Goal: Transaction & Acquisition: Obtain resource

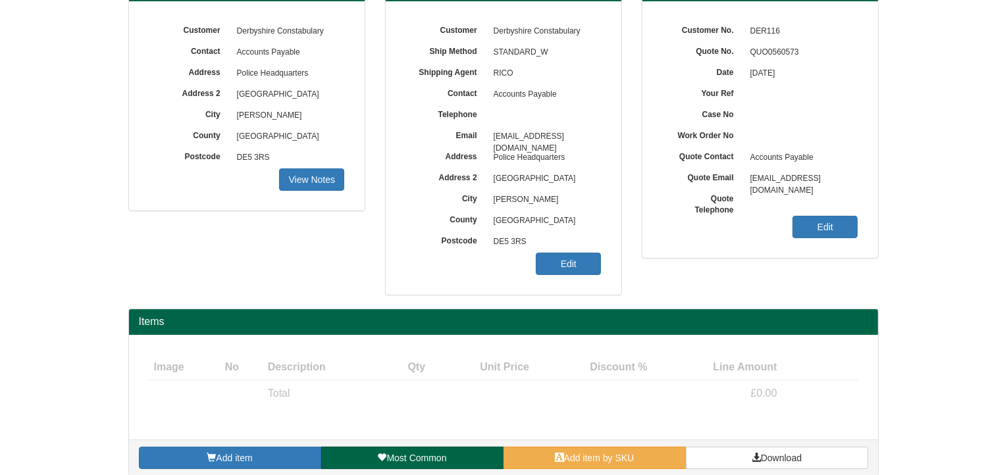
scroll to position [163, 0]
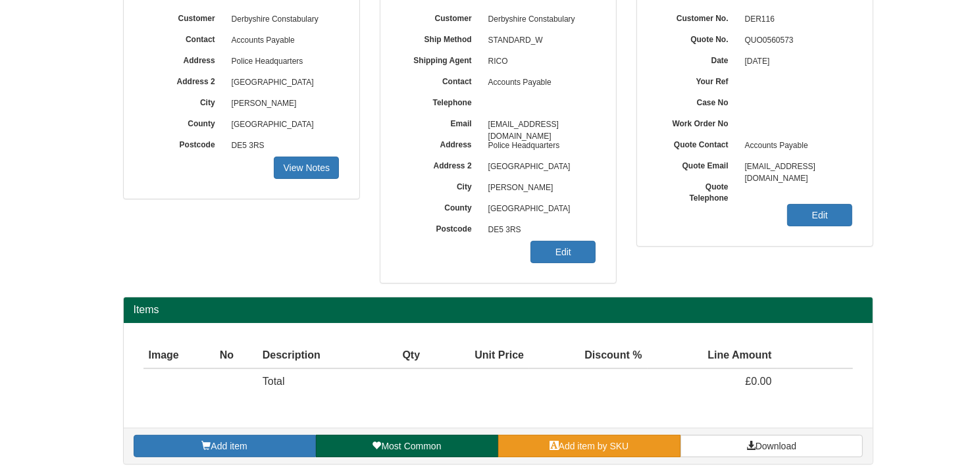
click at [627, 442] on span "Add item by SKU" at bounding box center [594, 446] width 70 height 11
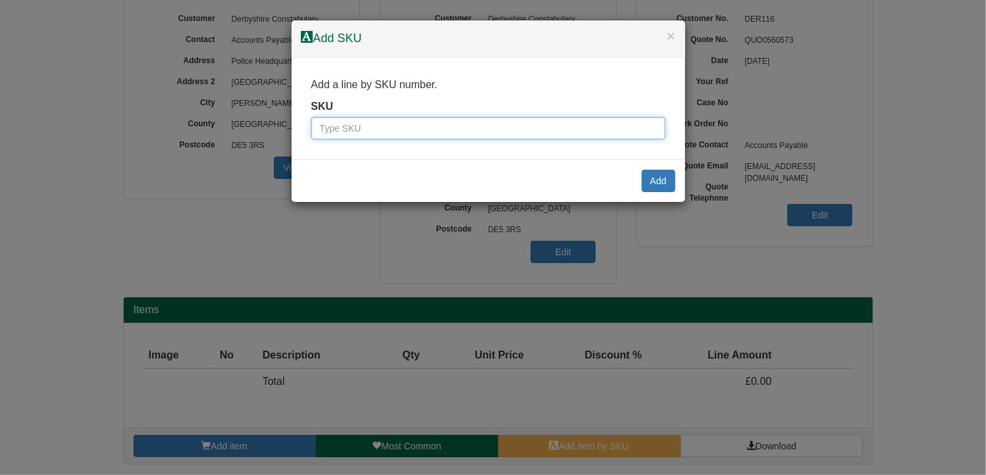
click at [459, 134] on input "text" at bounding box center [488, 128] width 354 height 22
click at [458, 132] on input "text" at bounding box center [488, 128] width 354 height 22
click at [460, 130] on input "text" at bounding box center [488, 128] width 354 height 22
click at [458, 130] on input "text" at bounding box center [488, 128] width 354 height 22
click at [459, 127] on input "text" at bounding box center [488, 128] width 354 height 22
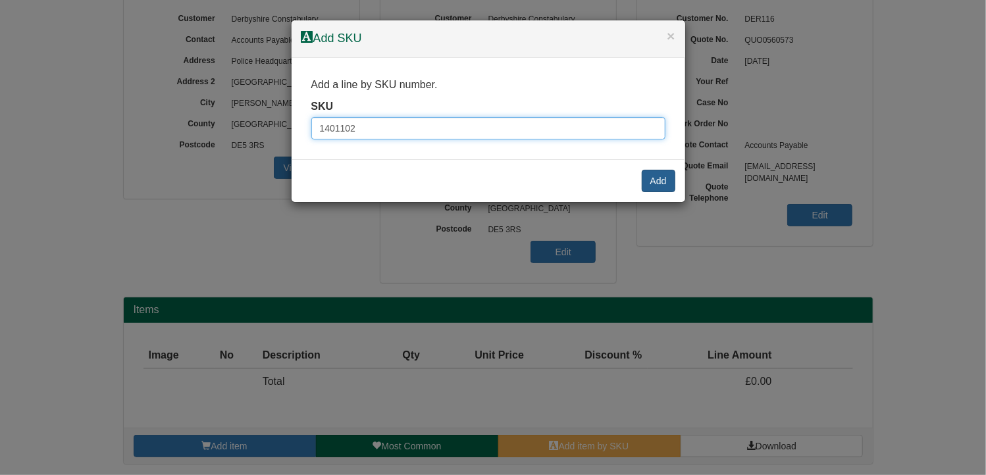
type input "1401102"
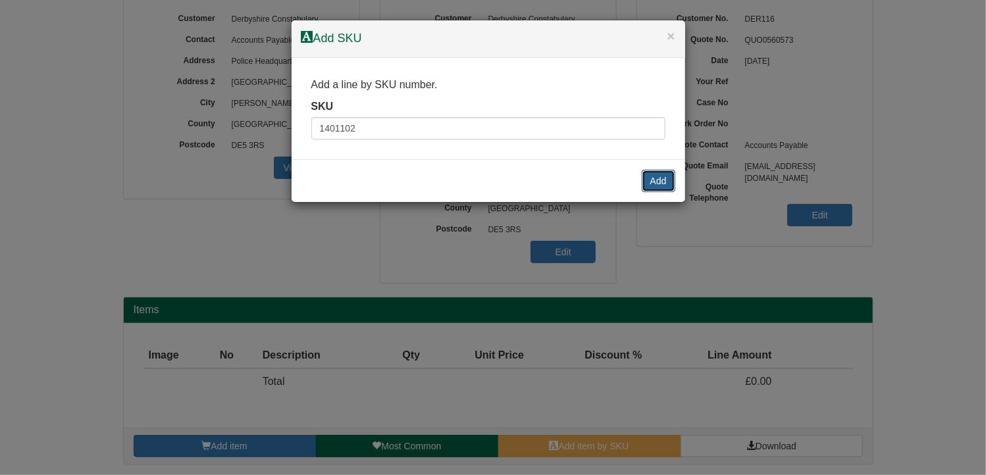
click at [656, 176] on button "Add" at bounding box center [659, 181] width 34 height 22
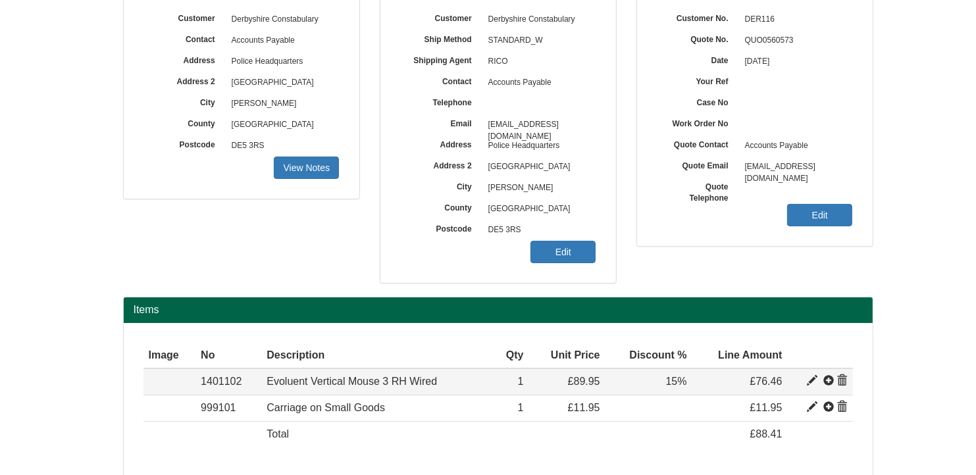
click at [810, 378] on span at bounding box center [812, 381] width 11 height 11
type input "Evoluent Vertical Mouse 3 RH Wired"
type input "50.61"
type input "89.95"
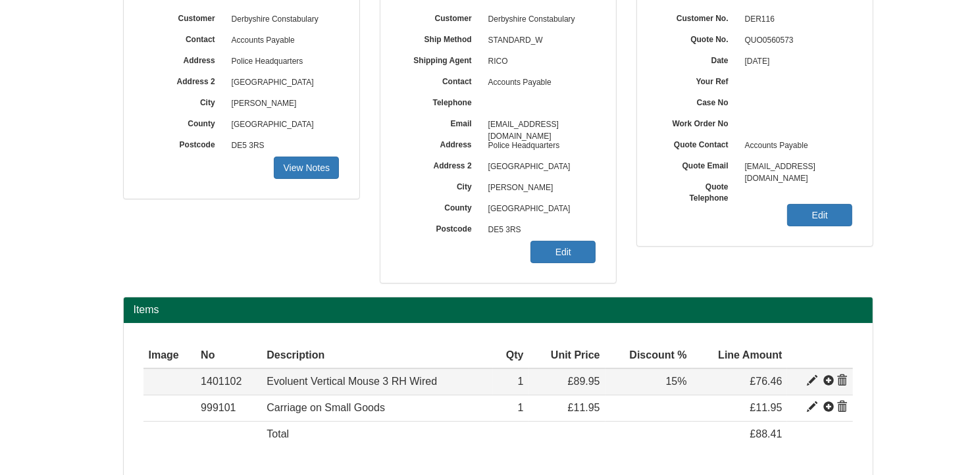
type input "1"
type input "15.00"
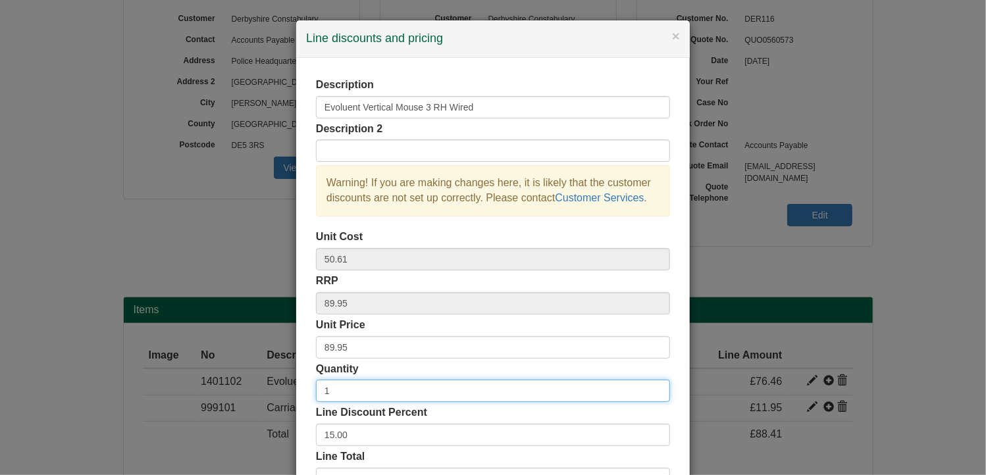
drag, startPoint x: 358, startPoint y: 392, endPoint x: 269, endPoint y: 372, distance: 91.1
click at [269, 371] on div "× Line discounts and pricing Description Evoluent Vertical Mouse 3 RH Wired Des…" at bounding box center [493, 237] width 986 height 475
type input "4"
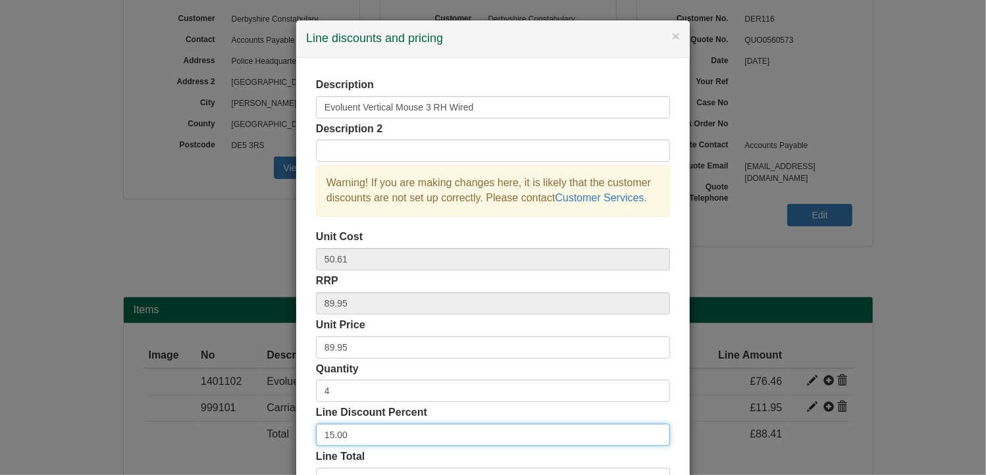
drag, startPoint x: 382, startPoint y: 437, endPoint x: 285, endPoint y: 433, distance: 96.9
click at [285, 433] on div "× Line discounts and pricing Description Evoluent Vertical Mouse 3 RH Wired Des…" at bounding box center [493, 237] width 986 height 475
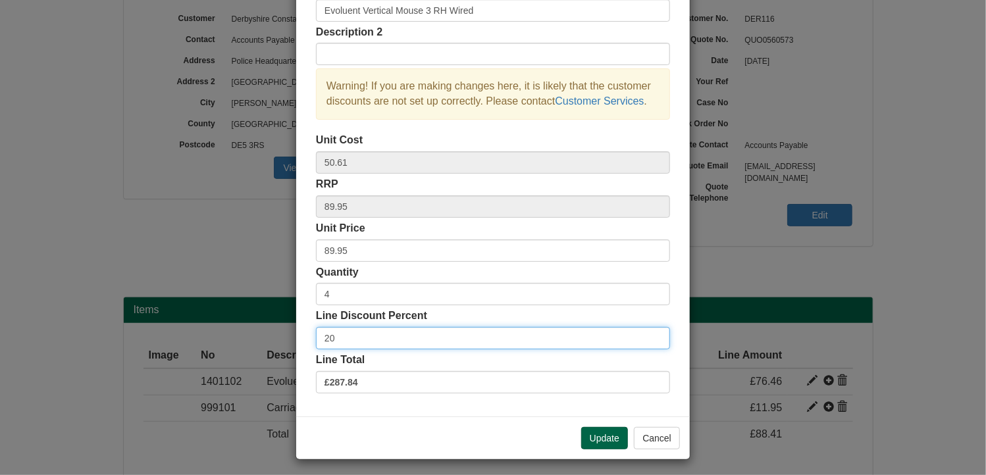
scroll to position [100, 0]
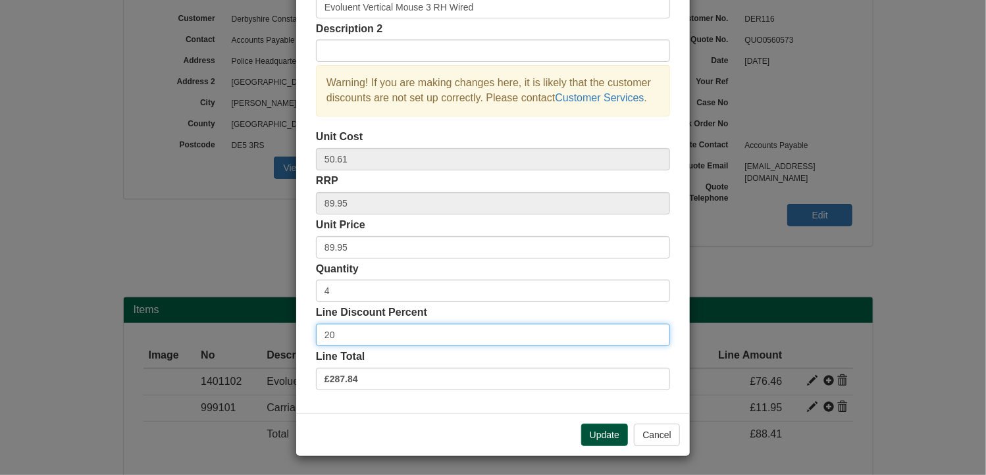
type input "20"
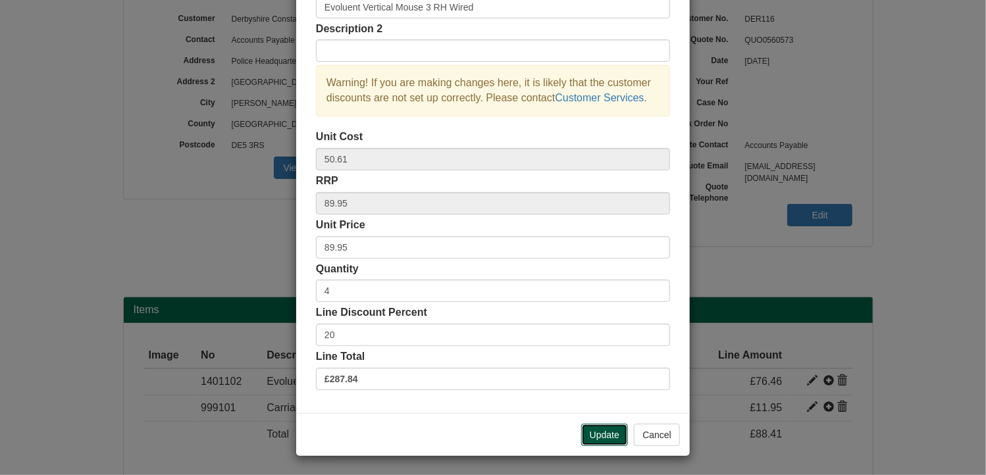
click at [600, 434] on button "Update" at bounding box center [604, 435] width 47 height 22
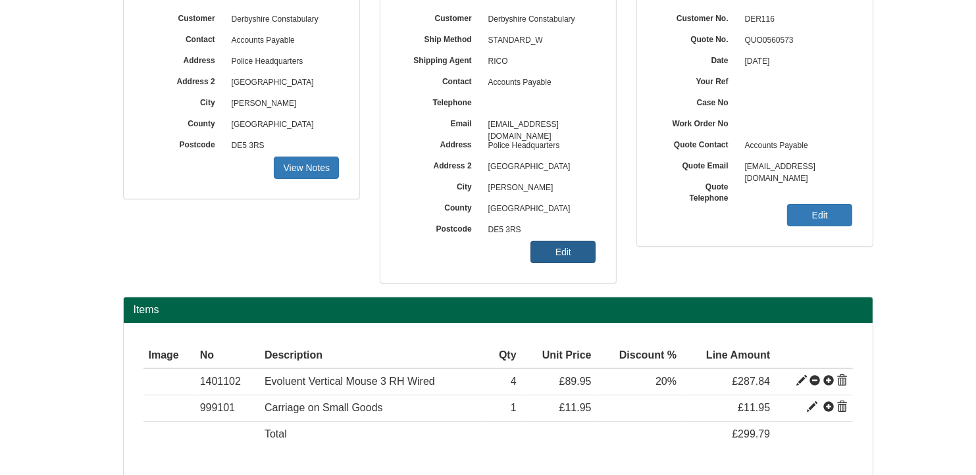
click at [571, 246] on link "Edit" at bounding box center [563, 252] width 65 height 22
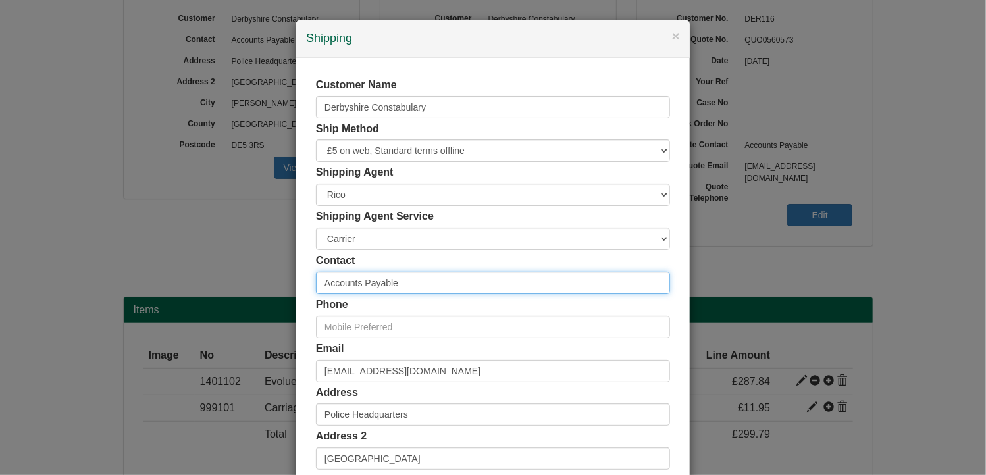
drag, startPoint x: 422, startPoint y: 286, endPoint x: 300, endPoint y: 278, distance: 122.8
click at [300, 278] on div "Customer Name Derbyshire Constabulary Ship Method Free of Charge £5 Flat Rate £…" at bounding box center [493, 362] width 394 height 608
paste input "[PERSON_NAME][EMAIL_ADDRESS][PERSON_NAME][DOMAIN_NAME]"
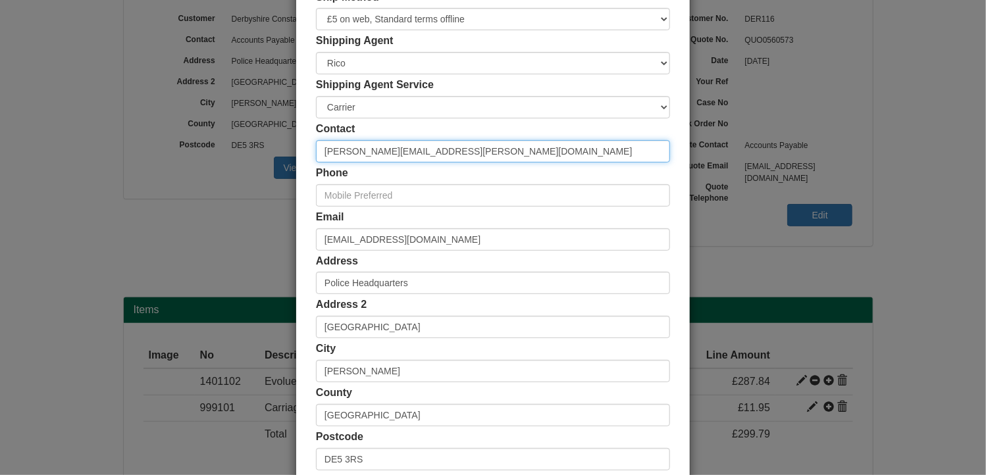
scroll to position [253, 0]
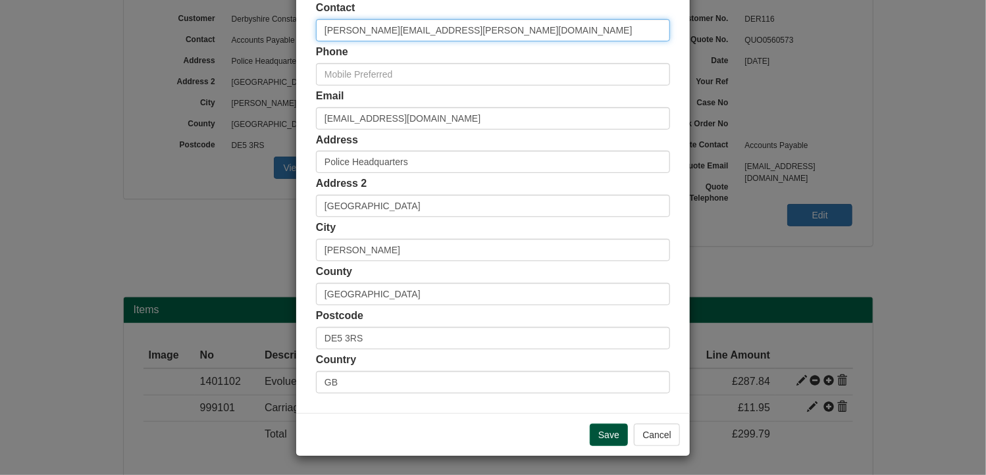
type input "[PERSON_NAME][EMAIL_ADDRESS][PERSON_NAME][DOMAIN_NAME]"
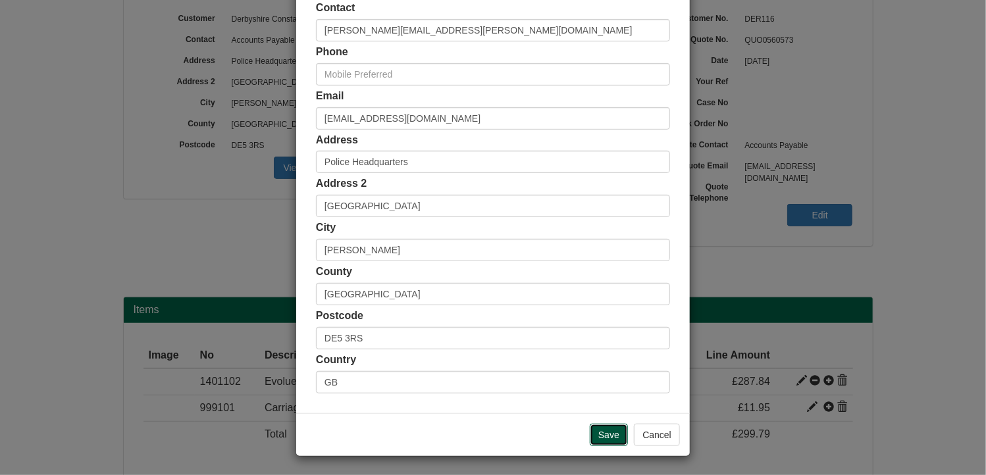
click at [595, 427] on input "Save" at bounding box center [609, 435] width 38 height 22
click at [600, 435] on input "Save" at bounding box center [609, 435] width 38 height 22
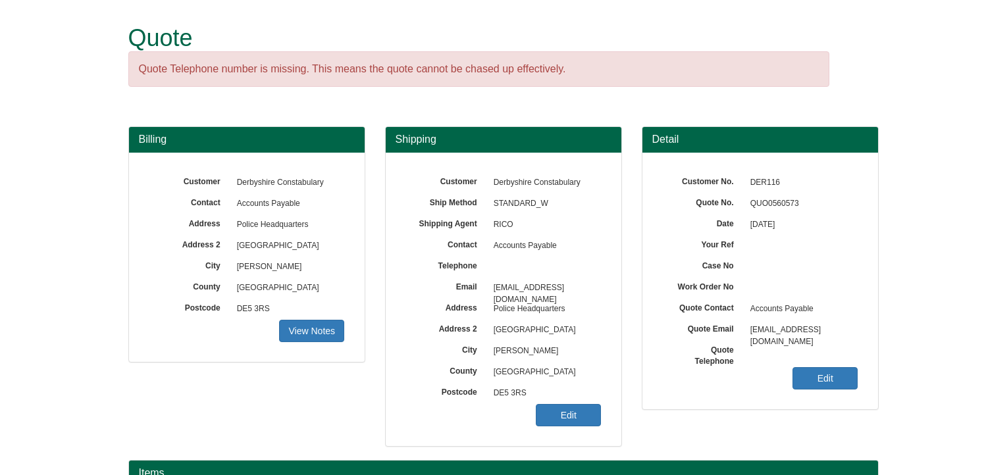
scroll to position [163, 0]
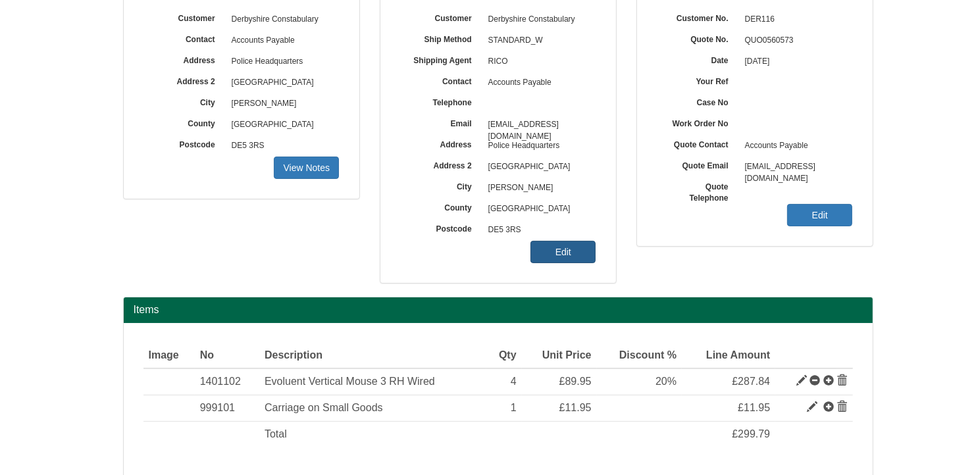
click at [569, 251] on link "Edit" at bounding box center [563, 252] width 65 height 22
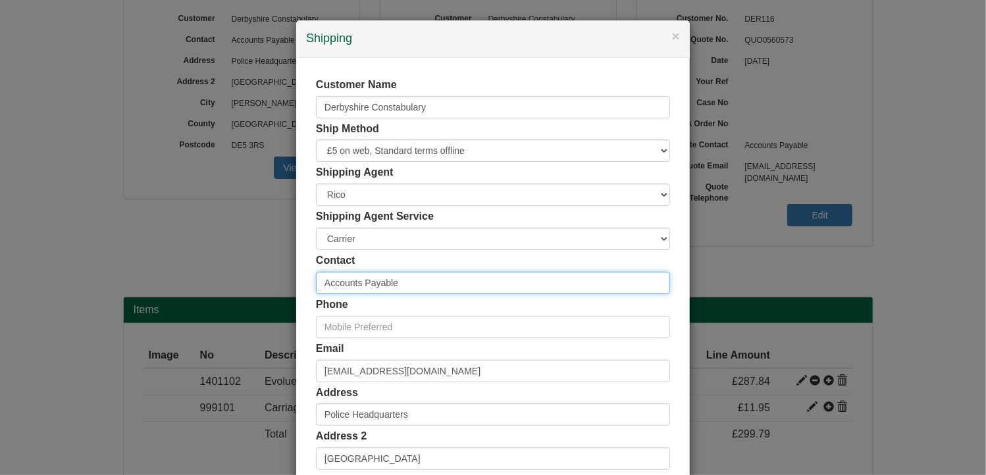
drag, startPoint x: 277, startPoint y: 280, endPoint x: 258, endPoint y: 280, distance: 18.4
click at [258, 280] on div "× Shipping Customer Name Derbyshire Constabulary Ship Method Free of Charge £5 …" at bounding box center [493, 237] width 986 height 475
paste input "kulvinder.chohan@derbyshire.police"
drag, startPoint x: 569, startPoint y: 279, endPoint x: 267, endPoint y: 280, distance: 302.2
click at [267, 280] on div "× Shipping Customer Name Derbyshire Constabulary Ship Method Free of Charge £5 …" at bounding box center [493, 237] width 986 height 475
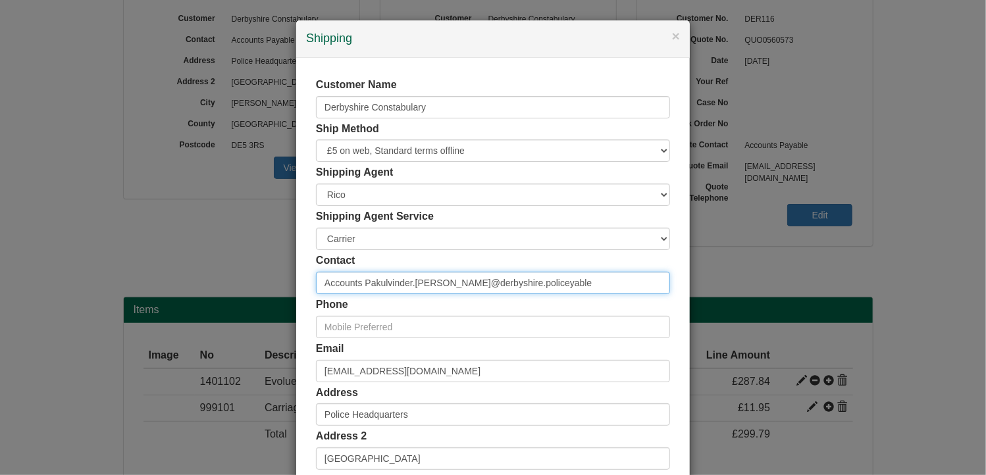
paste input "[PERSON_NAME][EMAIL_ADDRESS][PERSON_NAME][DOMAIN_NAME]"
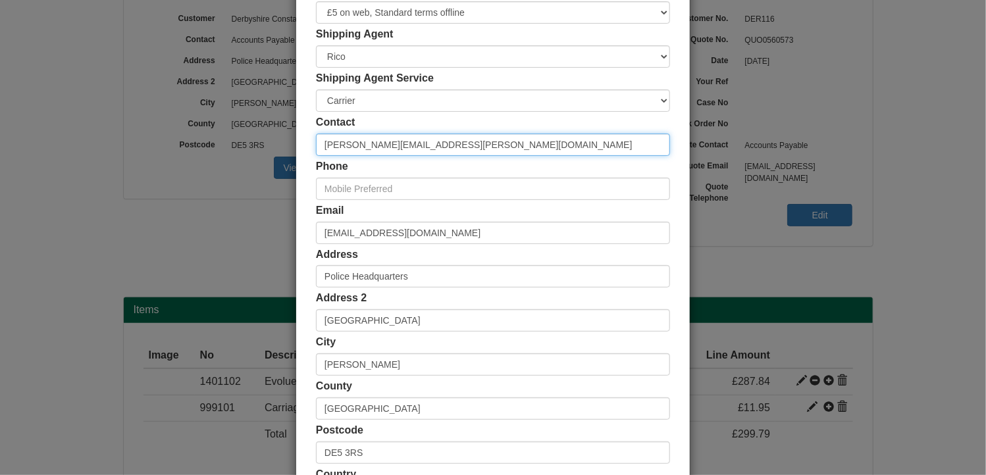
scroll to position [253, 0]
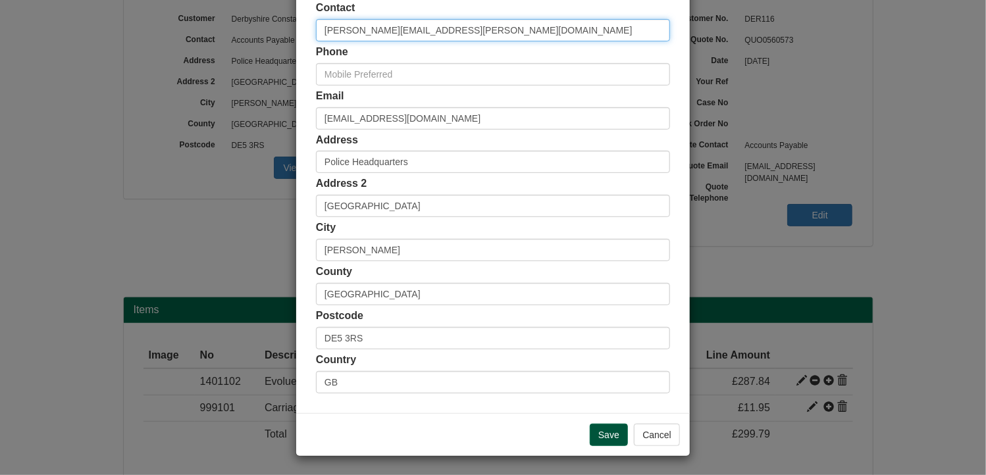
type input "[PERSON_NAME][EMAIL_ADDRESS][PERSON_NAME][DOMAIN_NAME]"
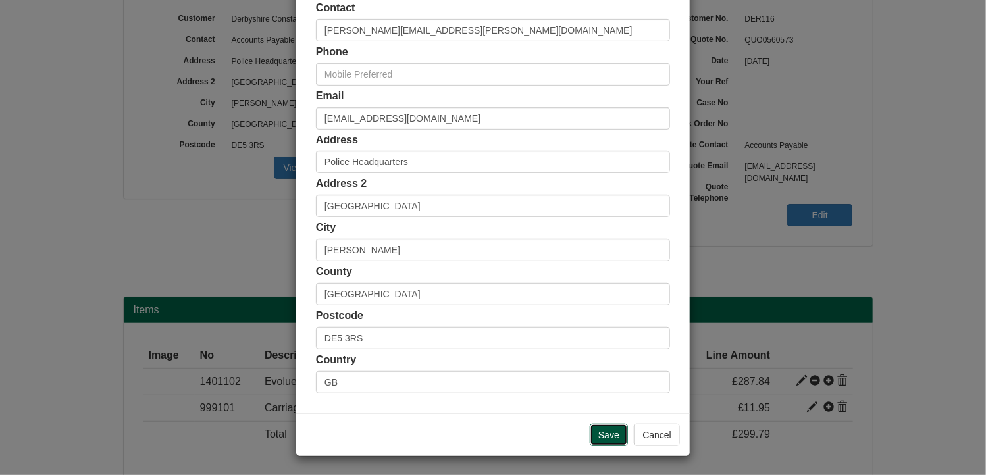
click at [607, 435] on input "Save" at bounding box center [609, 435] width 38 height 22
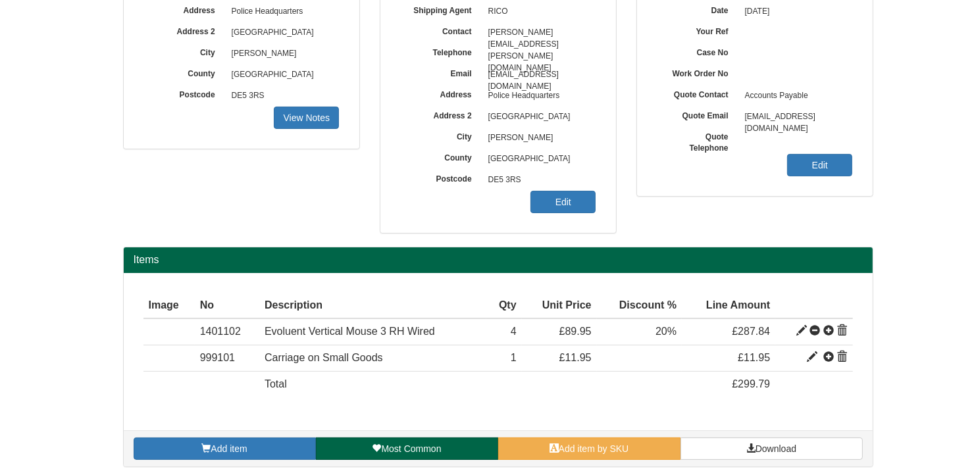
scroll to position [216, 0]
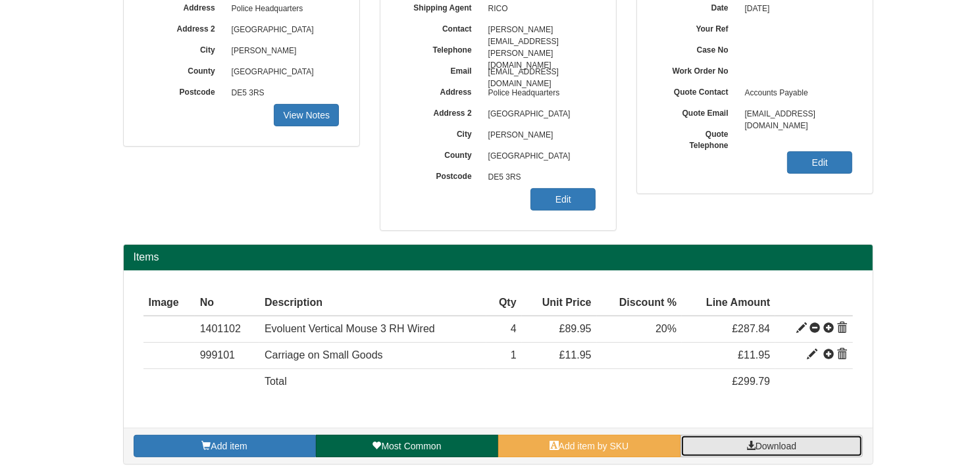
click at [793, 443] on span "Download" at bounding box center [776, 446] width 41 height 11
